Goal: Transaction & Acquisition: Subscribe to service/newsletter

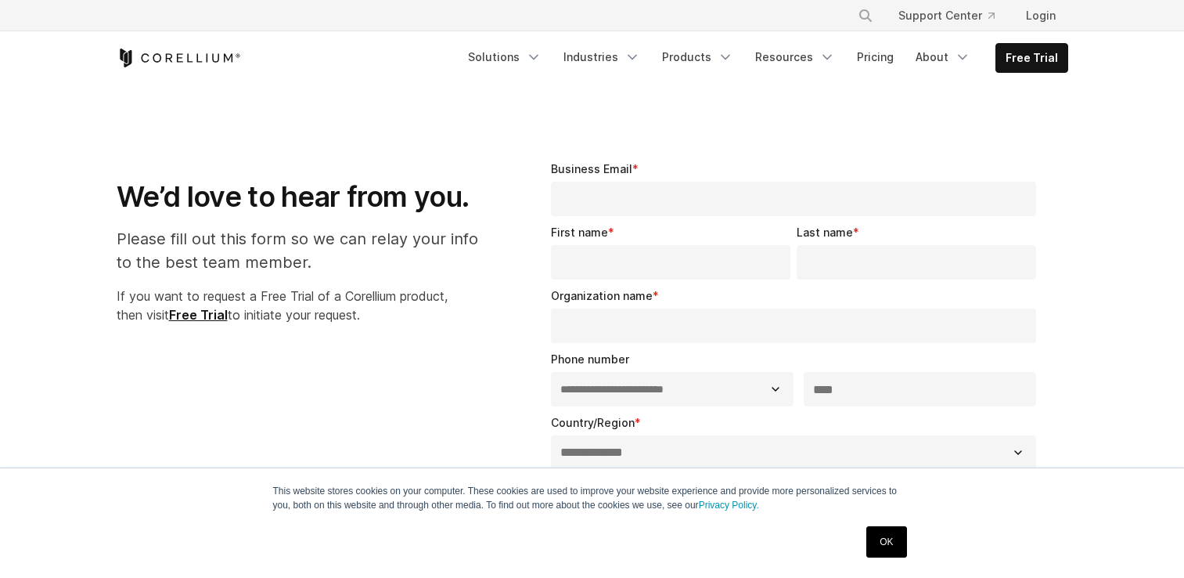
select select "**"
click at [128, 58] on icon "Corellium Home" at bounding box center [128, 58] width 8 height 17
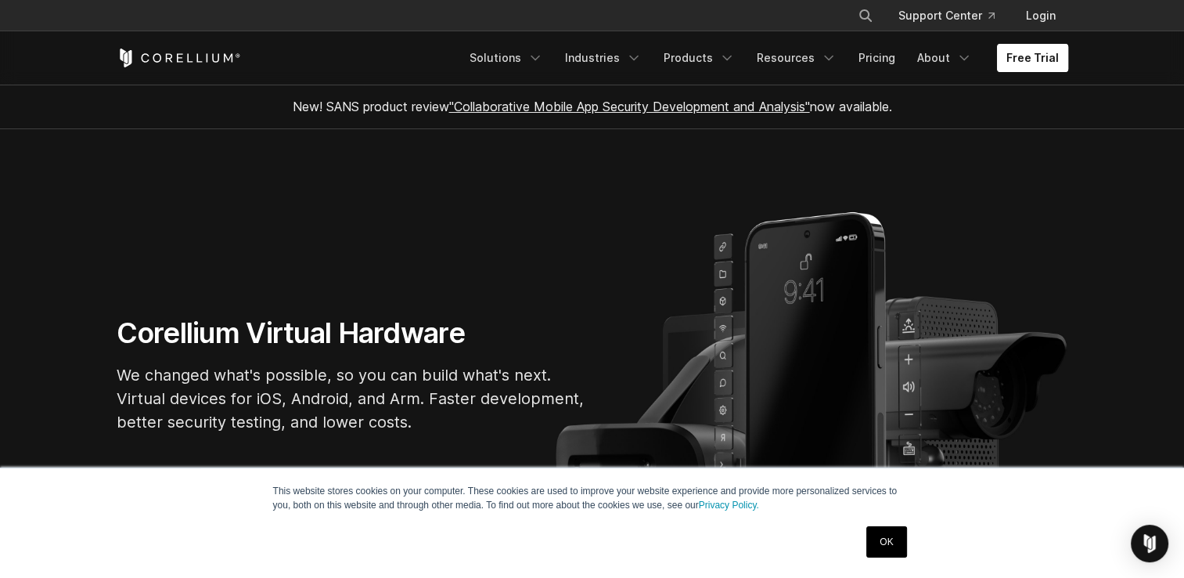
click at [1027, 51] on link "Free Trial" at bounding box center [1032, 58] width 71 height 28
